Goal: Task Accomplishment & Management: Manage account settings

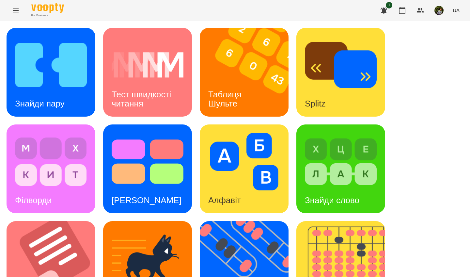
scroll to position [233, 0]
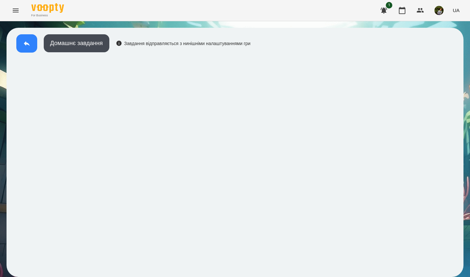
click at [25, 46] on icon at bounding box center [27, 44] width 8 height 8
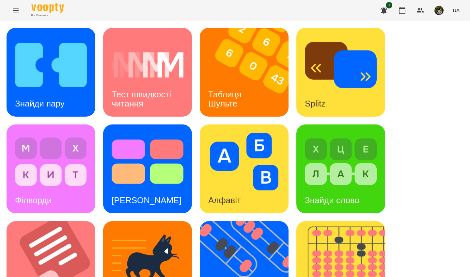
click at [70, 96] on div "Знайди пару" at bounding box center [40, 104] width 67 height 26
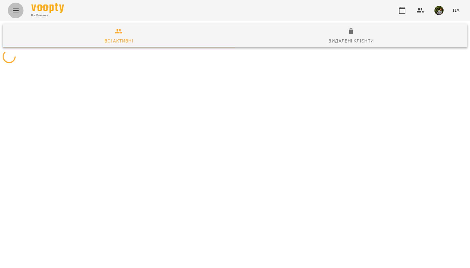
click at [18, 12] on icon "Menu" at bounding box center [16, 11] width 8 height 8
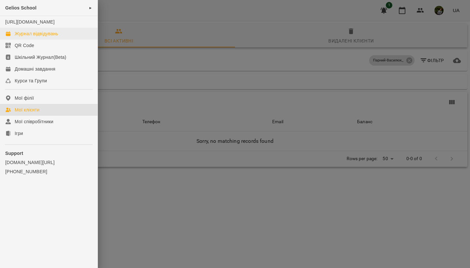
click at [45, 37] on div "Журнал відвідувань" at bounding box center [36, 33] width 43 height 7
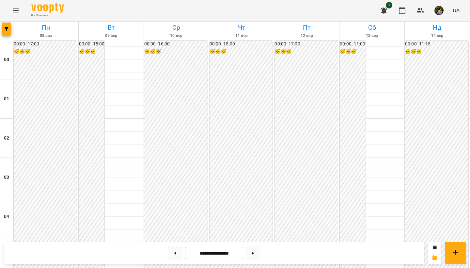
scroll to position [317, 0]
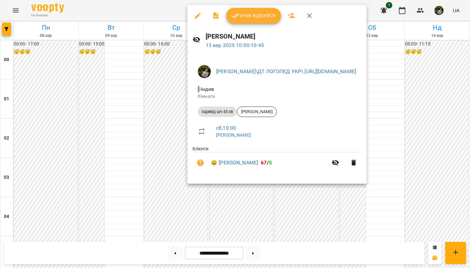
click at [265, 21] on button "Урок відбувся" at bounding box center [253, 16] width 55 height 16
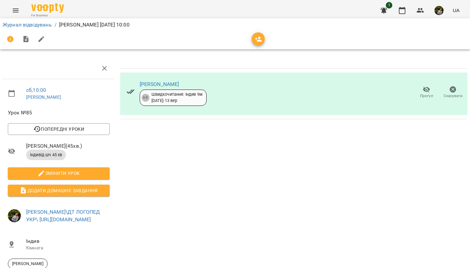
click at [13, 6] on button "Menu" at bounding box center [16, 11] width 16 height 16
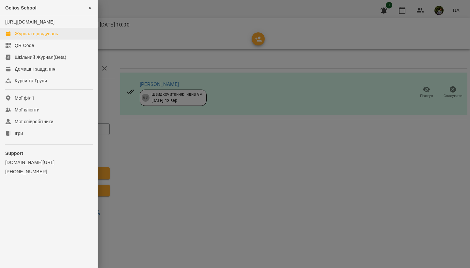
click at [25, 37] on div "Журнал відвідувань" at bounding box center [36, 33] width 43 height 7
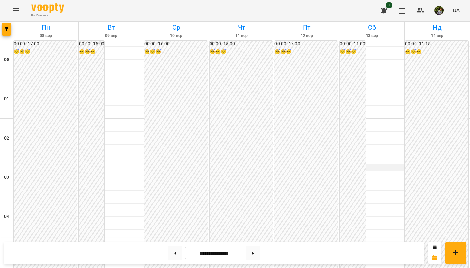
scroll to position [385, 0]
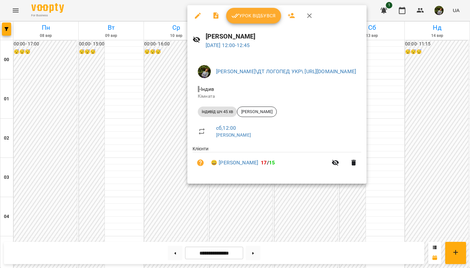
click at [115, 196] on div at bounding box center [235, 134] width 470 height 268
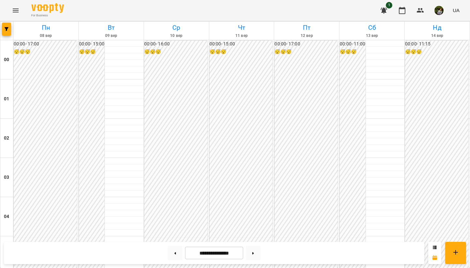
scroll to position [465, 0]
